Goal: Task Accomplishment & Management: Use online tool/utility

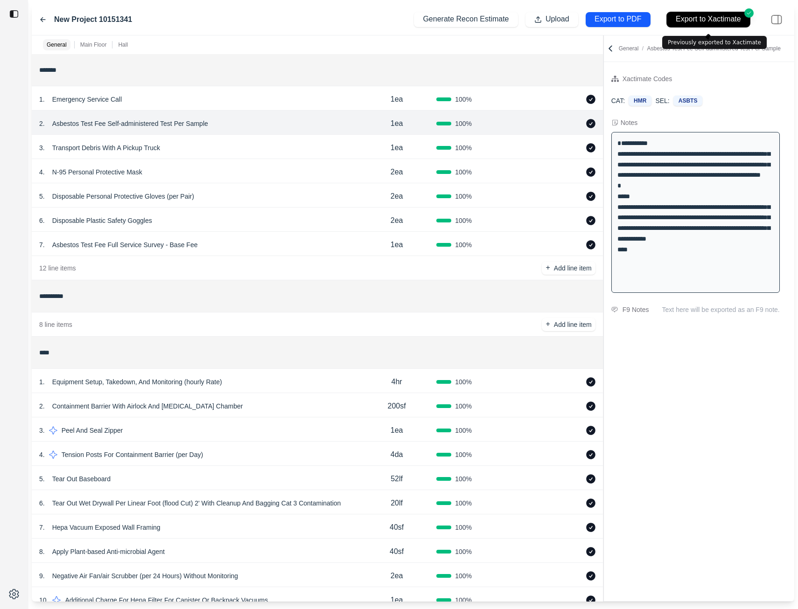
click at [699, 18] on p "Export to Xactimate" at bounding box center [708, 19] width 65 height 11
click at [100, 102] on p "Emergency Service Call" at bounding box center [87, 99] width 77 height 13
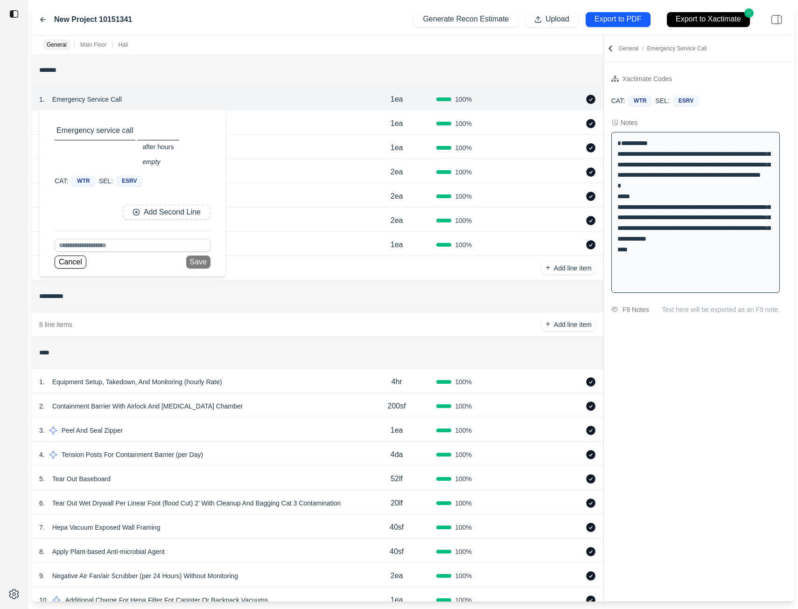
click at [155, 164] on div "empty" at bounding box center [158, 161] width 42 height 13
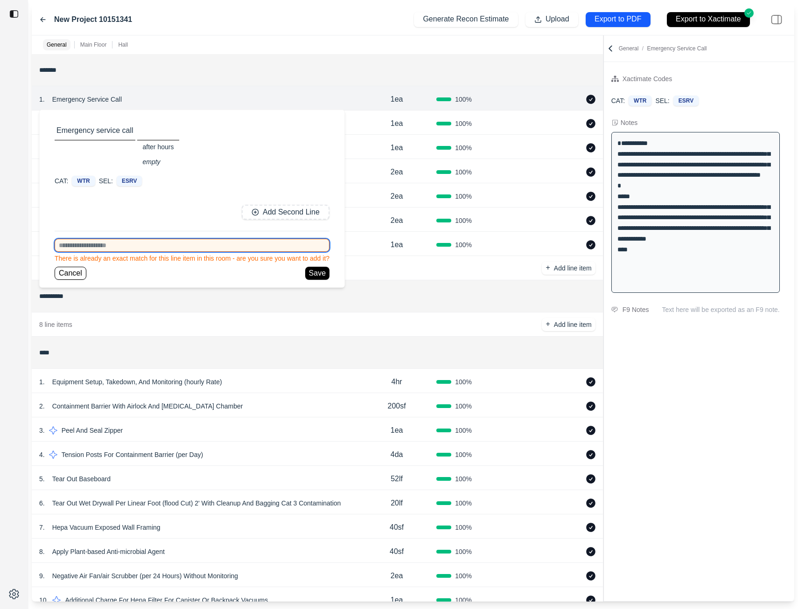
click at [119, 247] on input at bounding box center [192, 245] width 275 height 13
type input "**********"
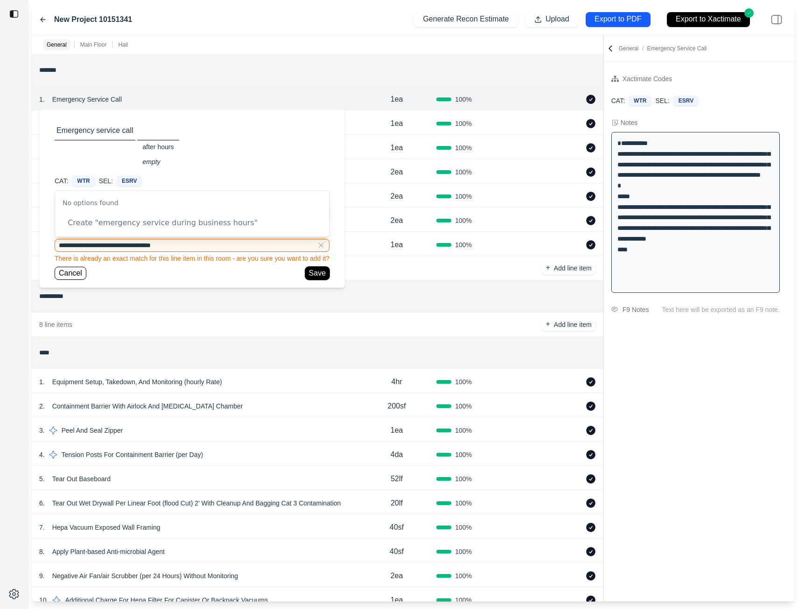
click at [313, 272] on button "Save" at bounding box center [317, 273] width 24 height 13
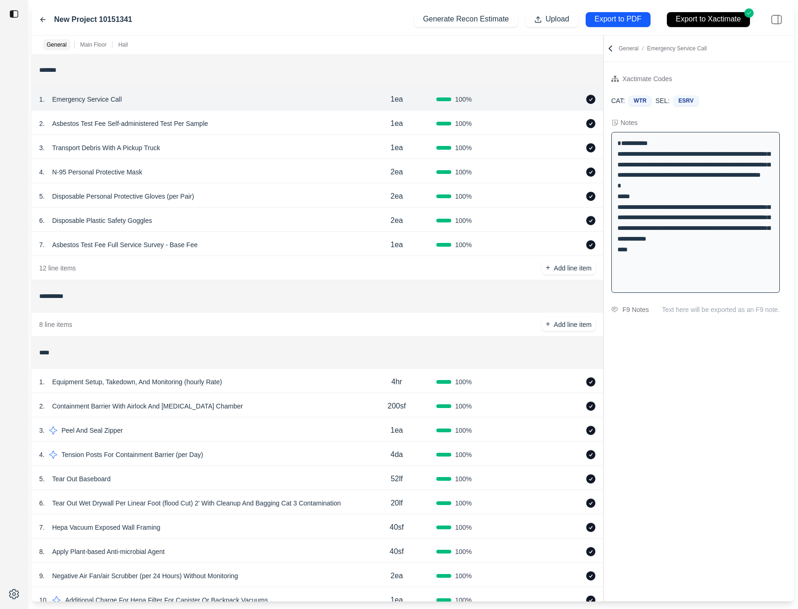
click at [110, 100] on p "Emergency Service Call" at bounding box center [87, 99] width 77 height 13
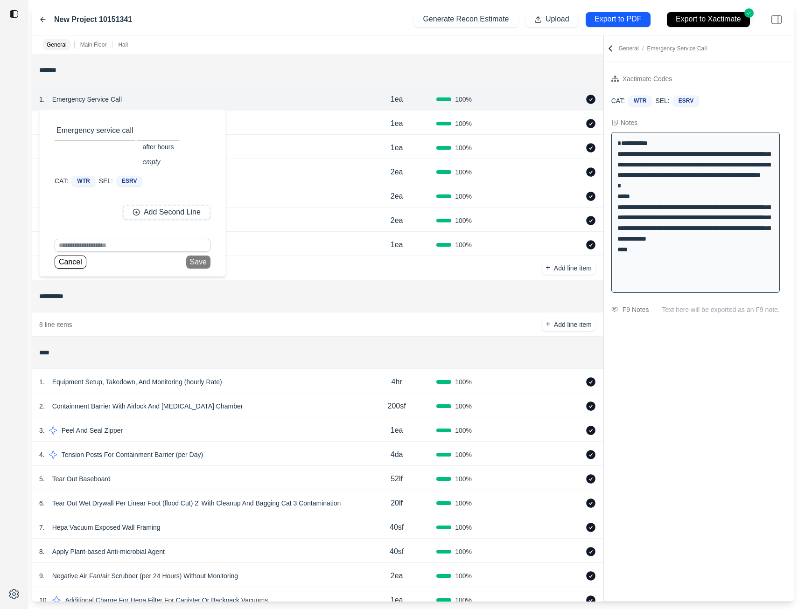
click at [156, 148] on div "after hours" at bounding box center [158, 146] width 42 height 13
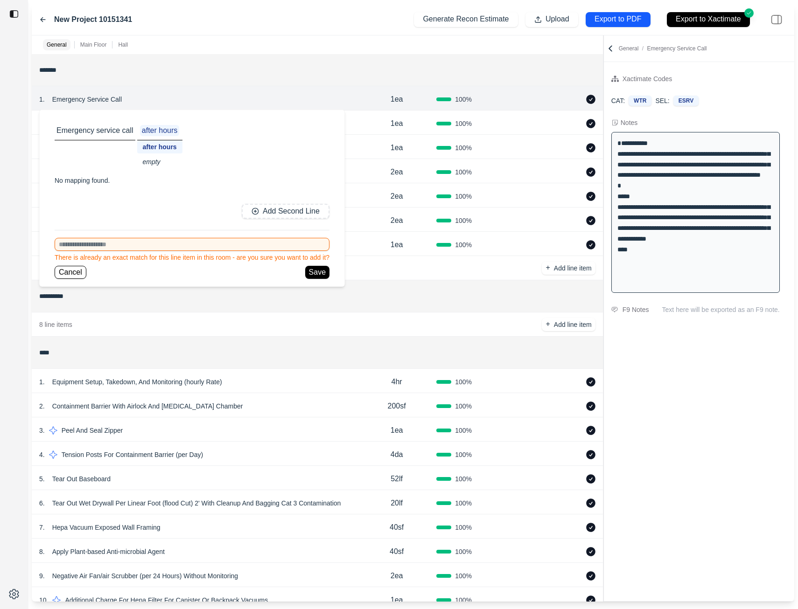
click at [163, 132] on p "after hours" at bounding box center [159, 130] width 39 height 11
click at [68, 273] on button "Cancel" at bounding box center [71, 272] width 32 height 13
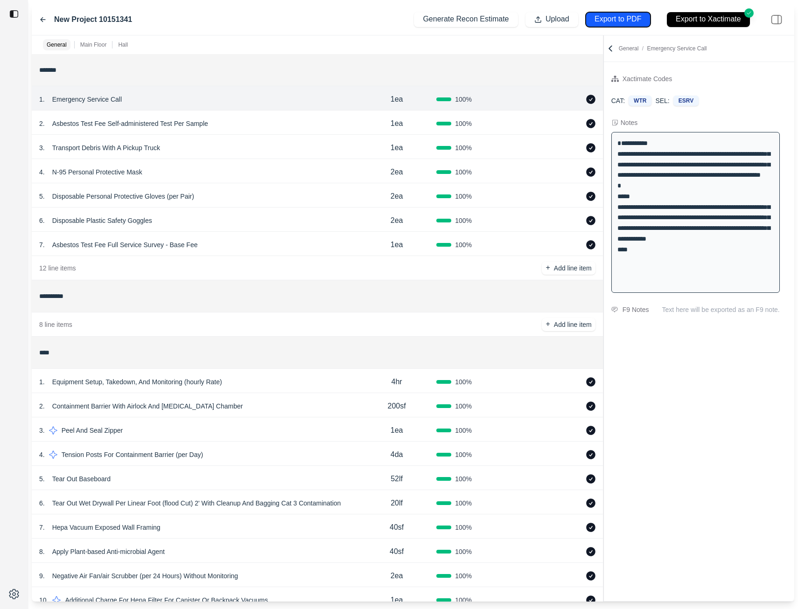
click at [623, 19] on p "Export to PDF" at bounding box center [617, 19] width 47 height 11
click at [707, 18] on p "Export to Xactimate" at bounding box center [708, 19] width 65 height 11
click at [704, 15] on p "Export to Xactimate" at bounding box center [708, 19] width 65 height 11
click at [58, 84] on div "*******" at bounding box center [317, 70] width 571 height 32
click at [58, 103] on p "Emergency Service Call" at bounding box center [87, 99] width 77 height 13
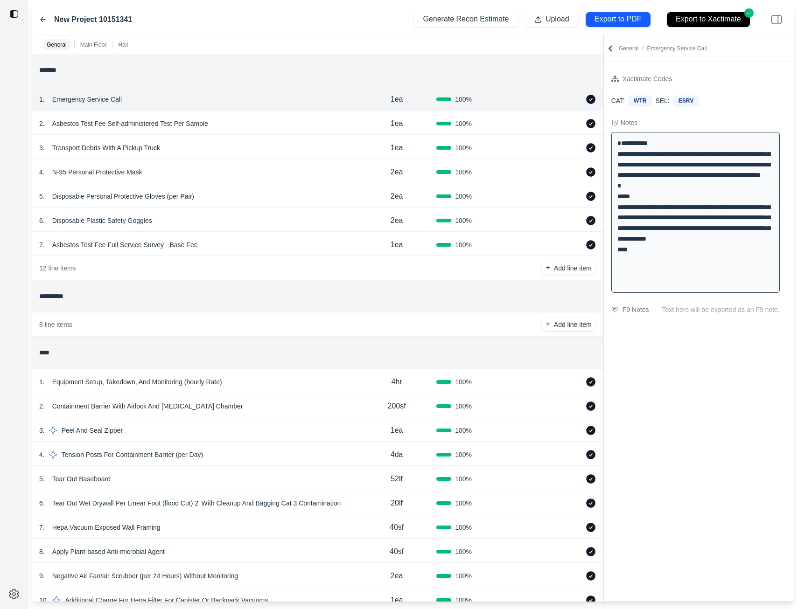
click at [54, 91] on div "1 . Emergency Service Call 1ea 100 %" at bounding box center [317, 98] width 571 height 24
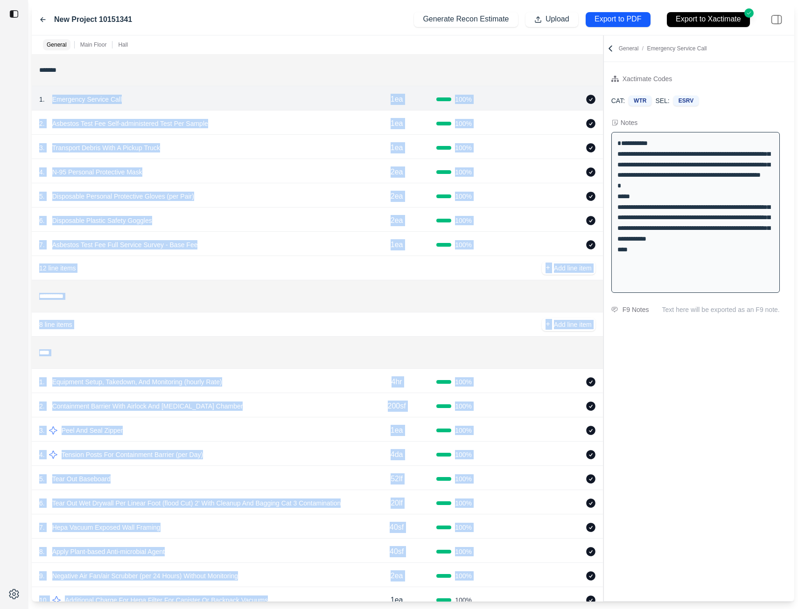
scroll to position [49, 0]
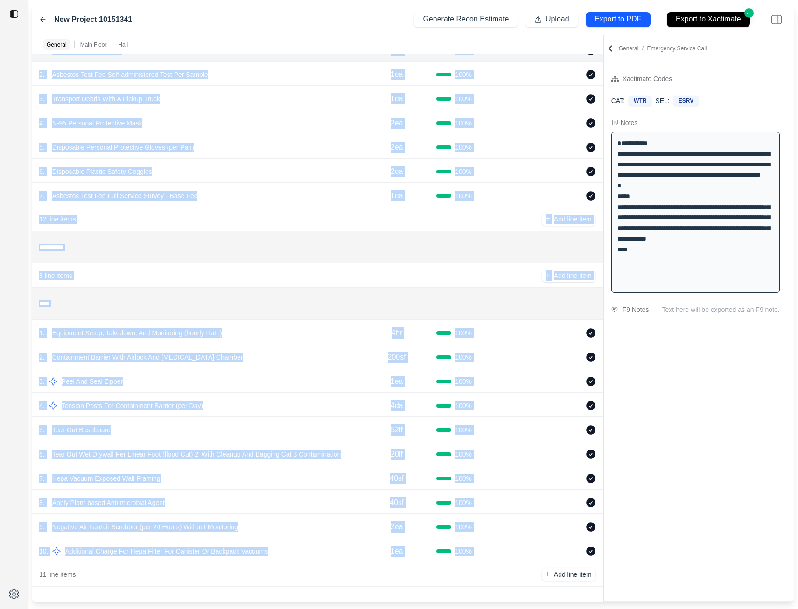
drag, startPoint x: 50, startPoint y: 91, endPoint x: 549, endPoint y: 556, distance: 682.1
click at [549, 556] on div "**********" at bounding box center [317, 296] width 571 height 582
click at [277, 245] on html "**********" at bounding box center [399, 304] width 798 height 609
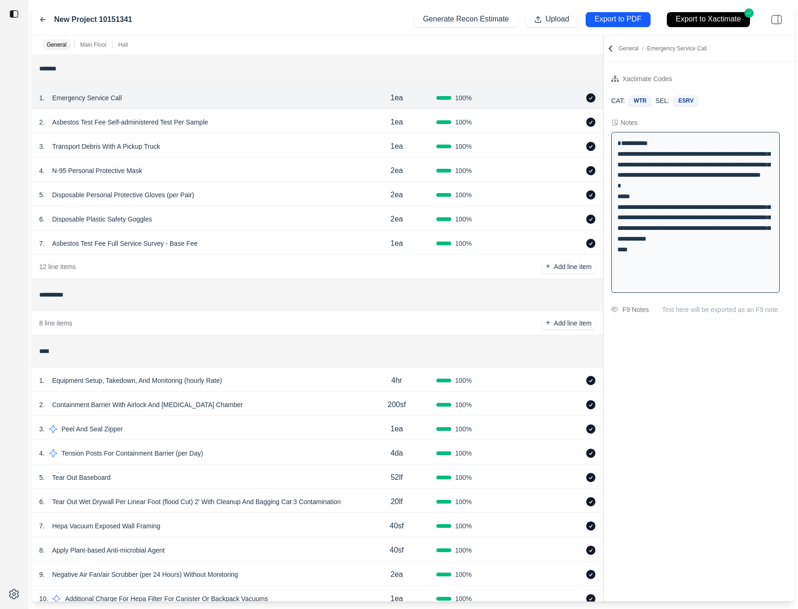
scroll to position [0, 0]
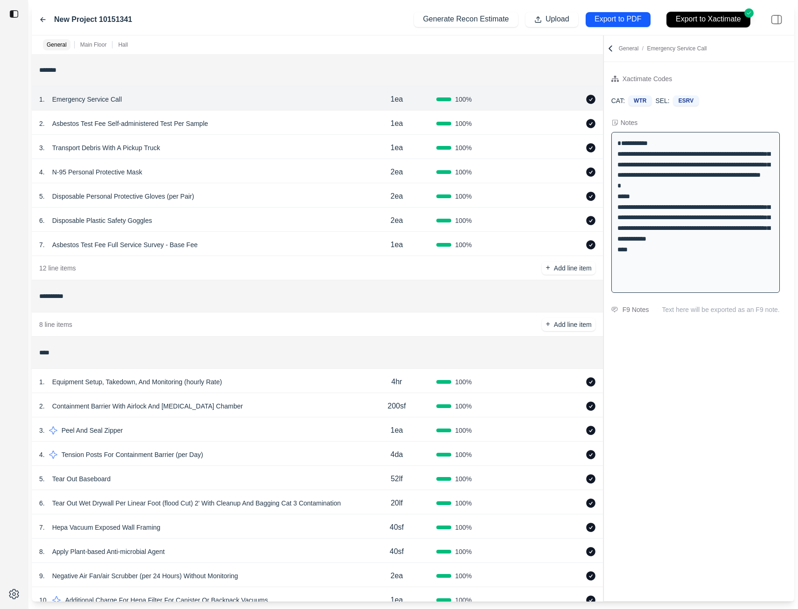
click at [683, 21] on p "Export to Xactimate" at bounding box center [708, 19] width 65 height 11
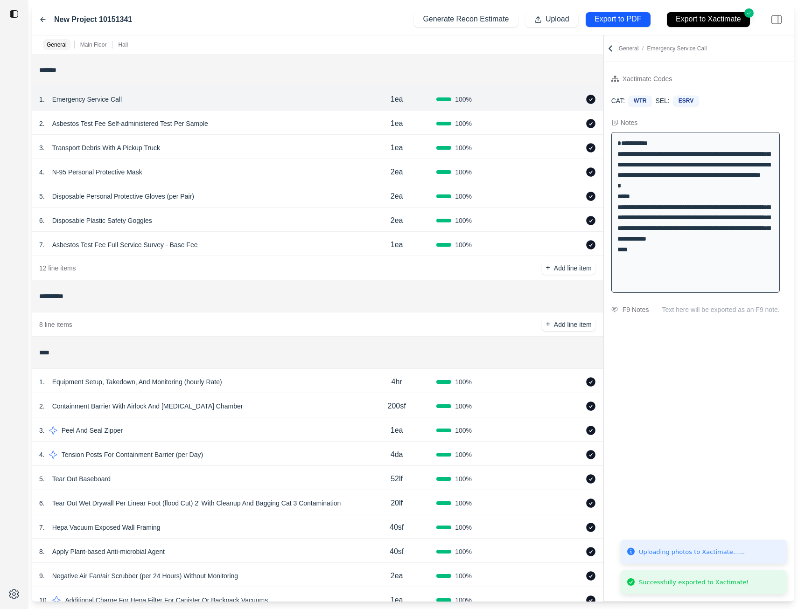
click at [703, 583] on div "Successfully exported to Xactimate!" at bounding box center [694, 582] width 110 height 9
